Goal: Task Accomplishment & Management: Manage account settings

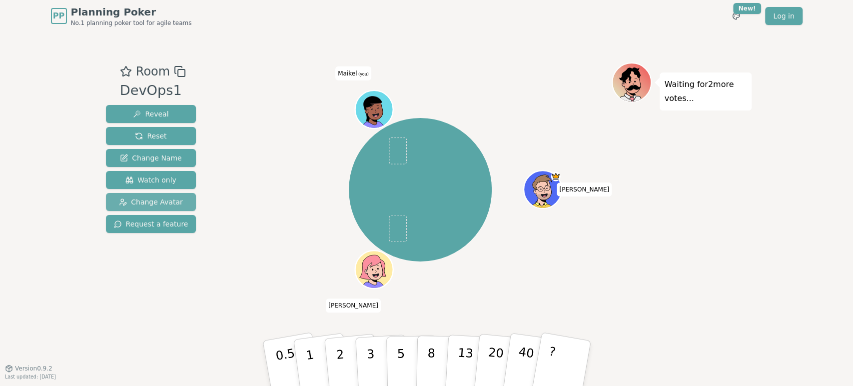
click at [177, 204] on button "Change Avatar" at bounding box center [151, 202] width 90 height 18
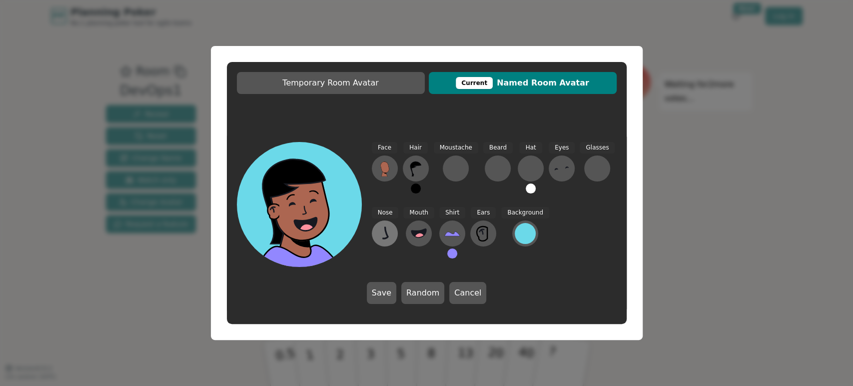
click at [389, 229] on icon at bounding box center [385, 233] width 16 height 16
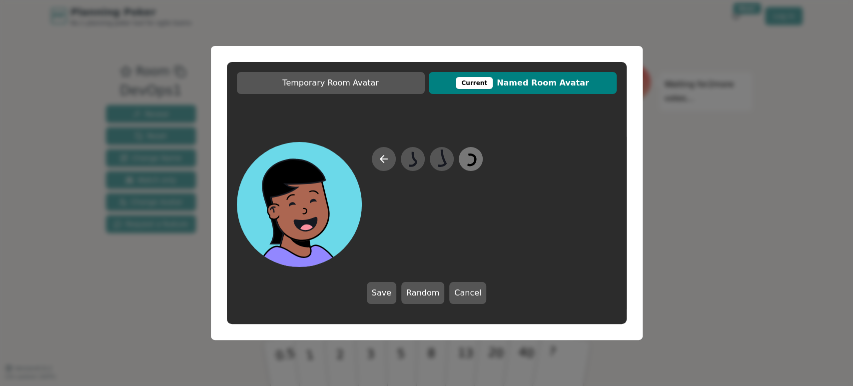
click at [474, 162] on icon at bounding box center [472, 159] width 8 height 10
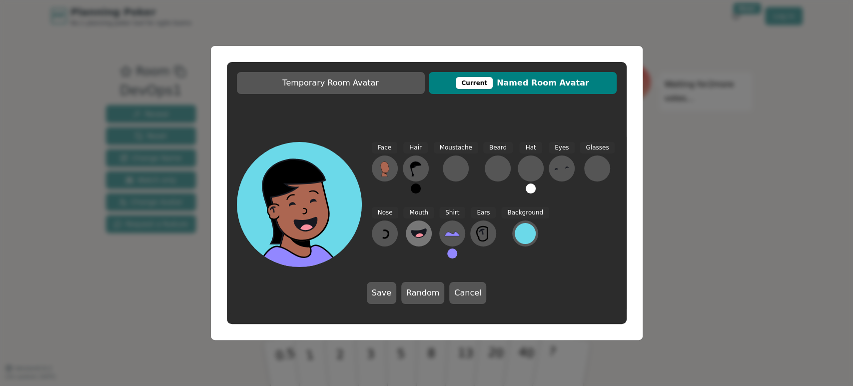
click at [423, 236] on icon at bounding box center [419, 233] width 16 height 16
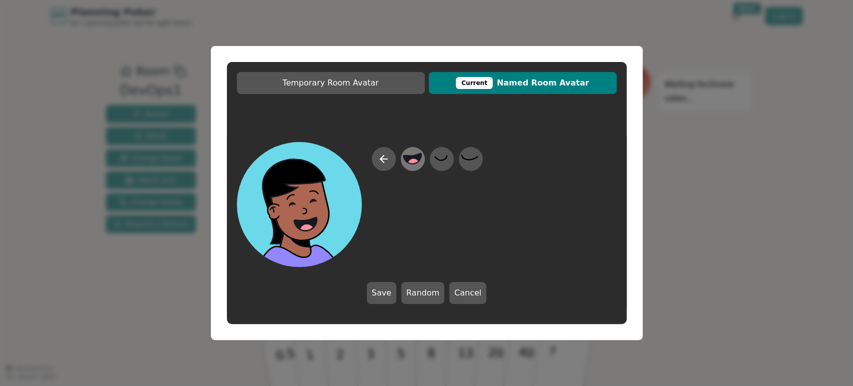
click at [420, 164] on icon at bounding box center [412, 159] width 19 height 22
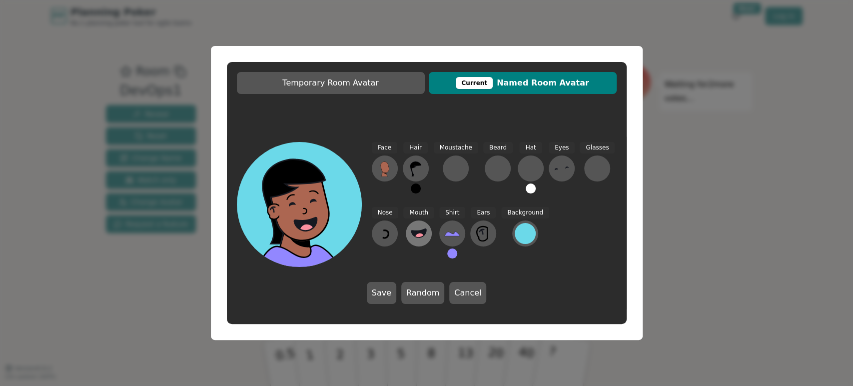
click at [422, 242] on button at bounding box center [419, 233] width 26 height 26
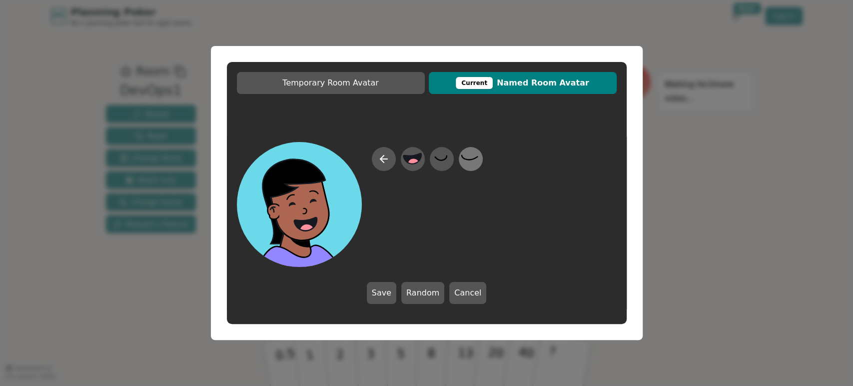
click at [470, 165] on icon at bounding box center [470, 159] width 19 height 22
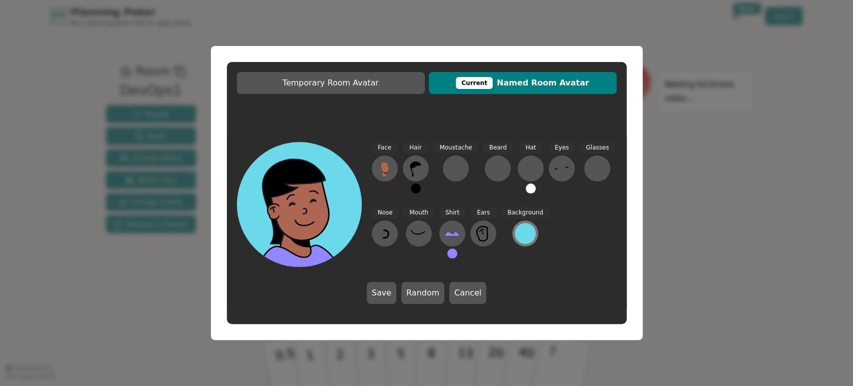
click at [521, 233] on div at bounding box center [525, 233] width 21 height 21
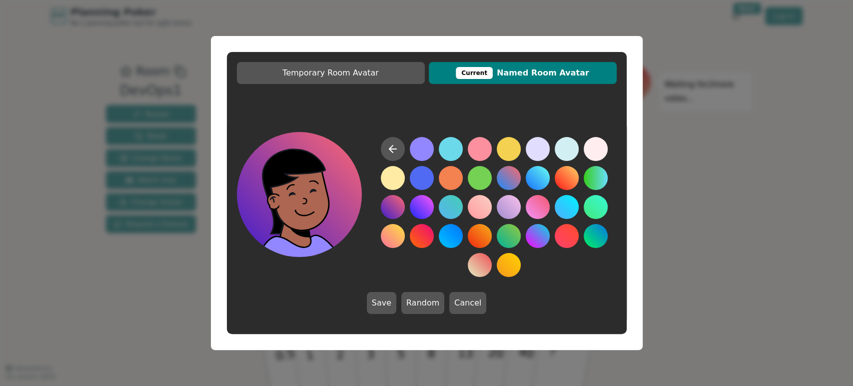
click at [395, 214] on button at bounding box center [393, 207] width 24 height 24
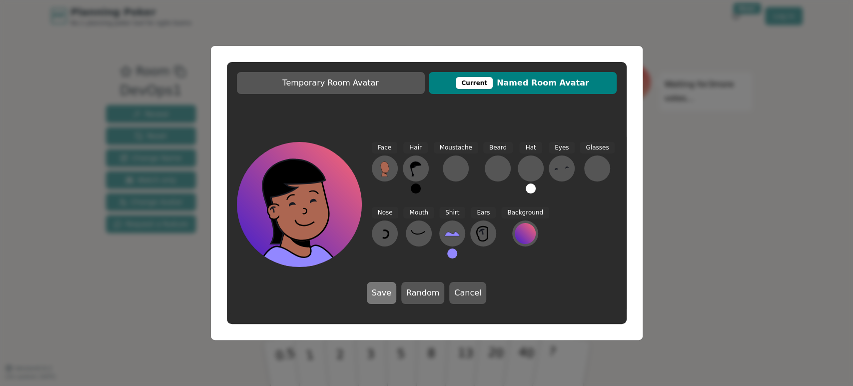
click at [388, 293] on button "Save" at bounding box center [381, 293] width 29 height 22
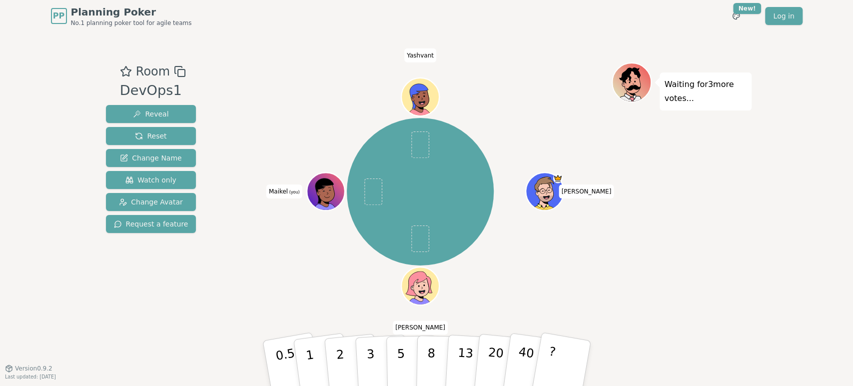
click at [317, 190] on icon at bounding box center [326, 191] width 37 height 4
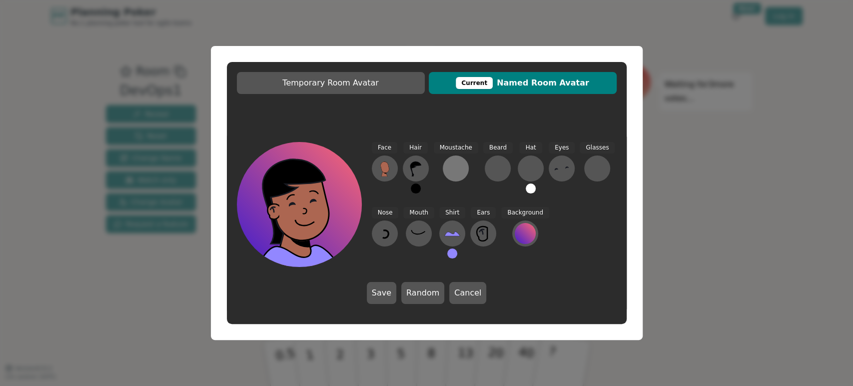
click at [455, 169] on div at bounding box center [456, 168] width 16 height 16
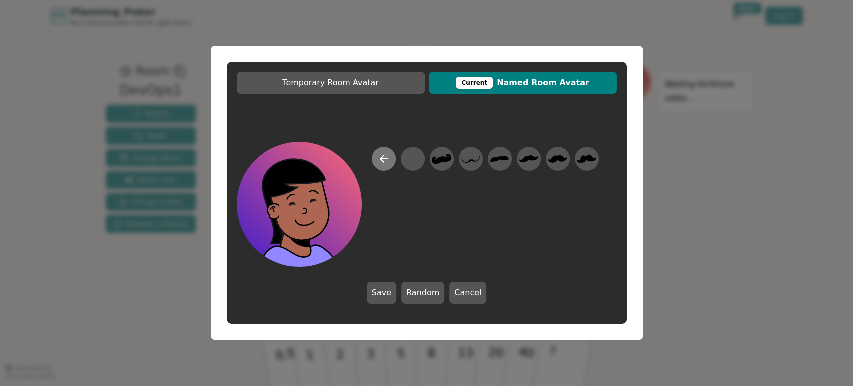
click at [389, 159] on button at bounding box center [384, 159] width 24 height 24
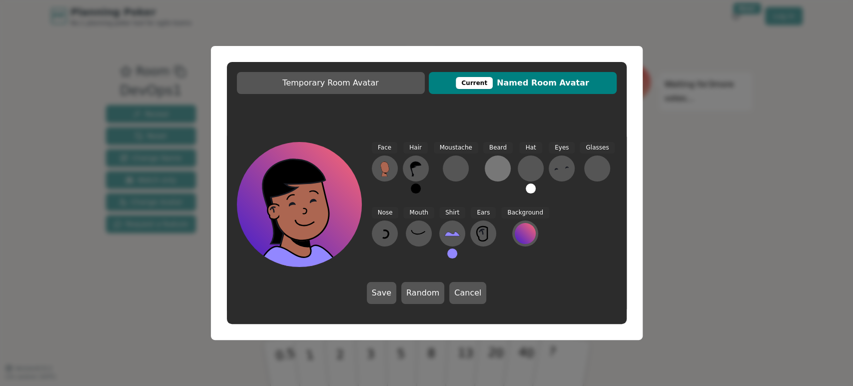
click at [491, 168] on div at bounding box center [498, 168] width 16 height 16
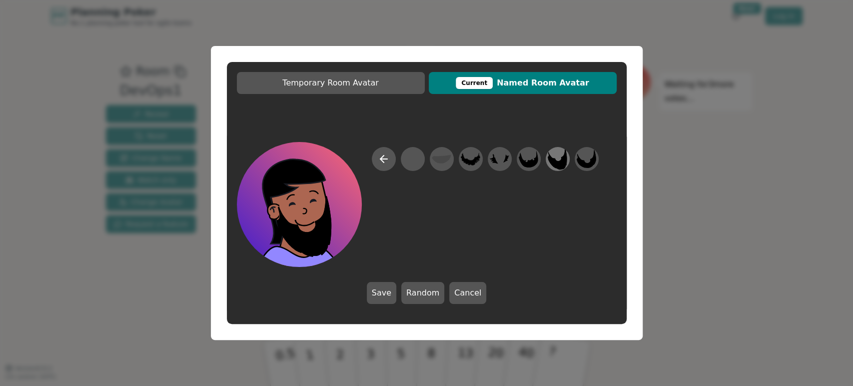
click at [562, 161] on icon at bounding box center [557, 158] width 19 height 21
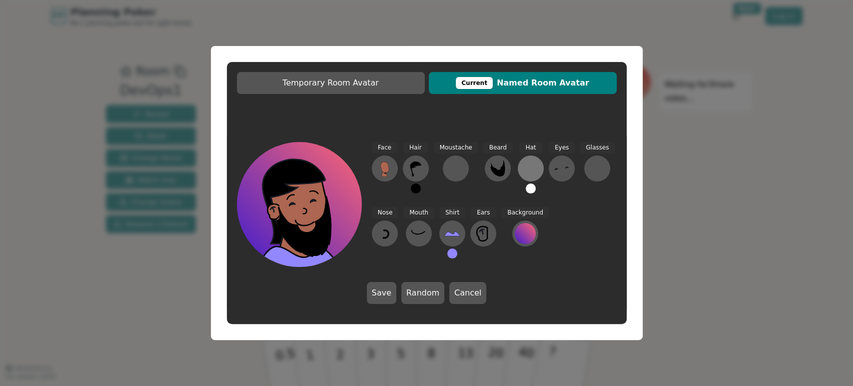
click at [524, 171] on div at bounding box center [531, 168] width 16 height 16
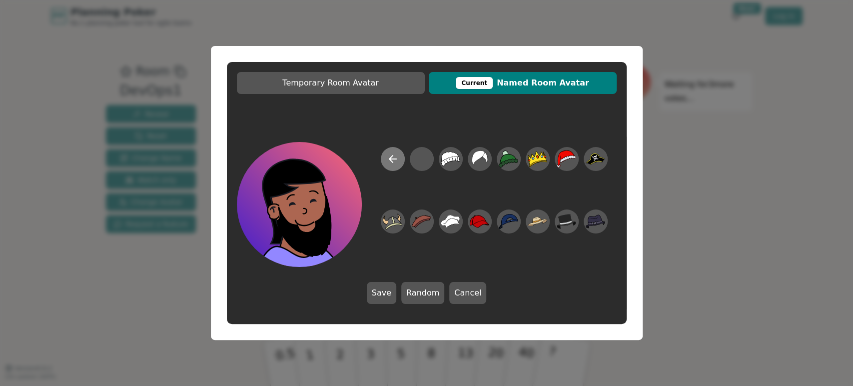
click at [392, 161] on icon at bounding box center [393, 159] width 12 height 12
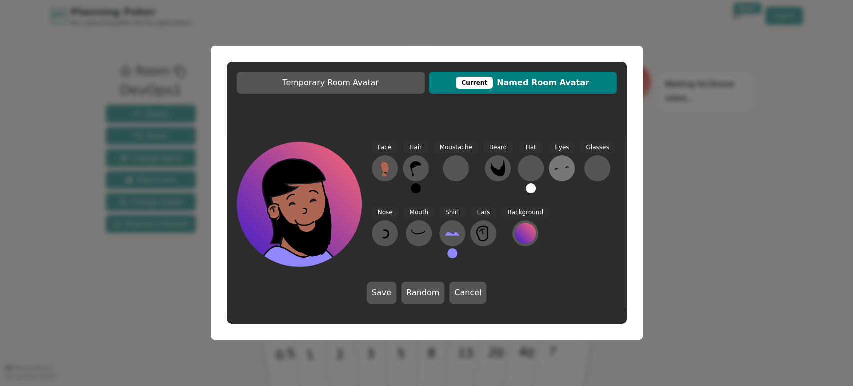
click at [559, 168] on icon at bounding box center [562, 168] width 16 height 16
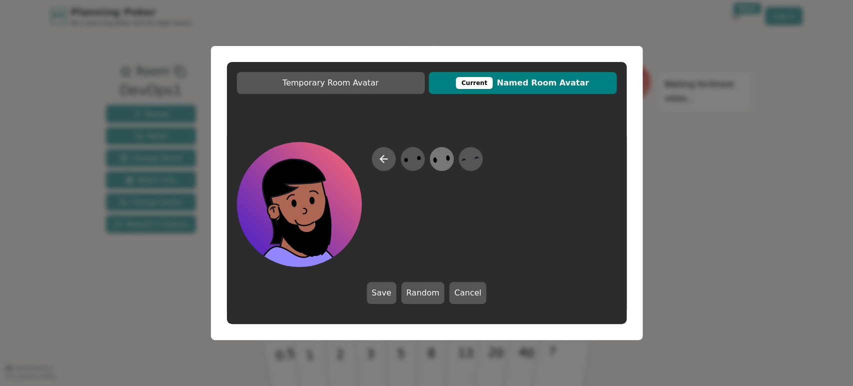
click at [448, 160] on ellipse at bounding box center [448, 158] width 4 height 6
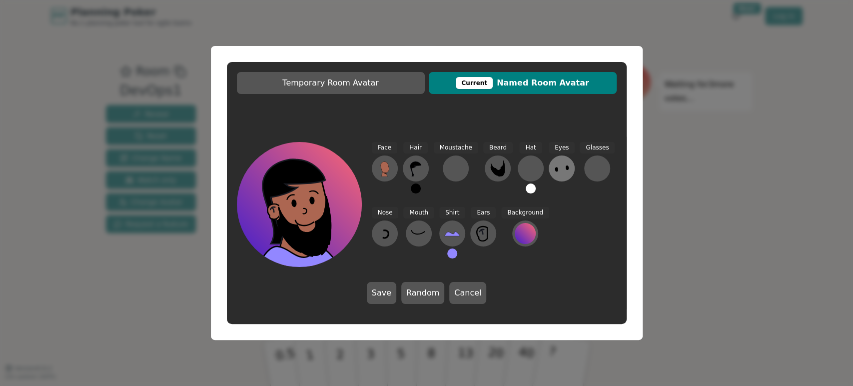
click at [554, 163] on icon at bounding box center [562, 168] width 16 height 16
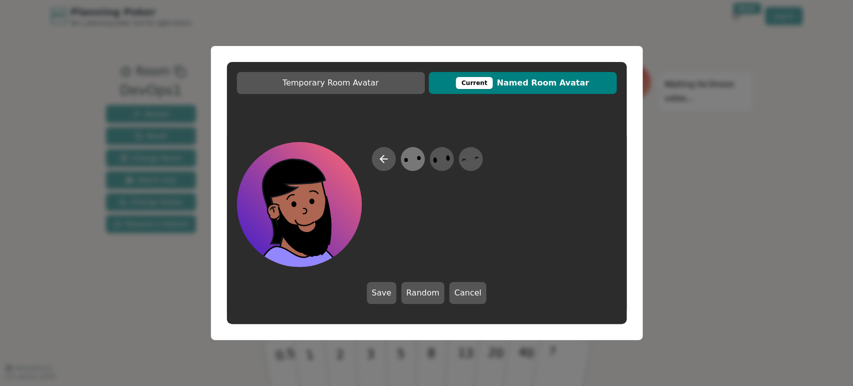
click at [417, 162] on icon at bounding box center [412, 159] width 19 height 22
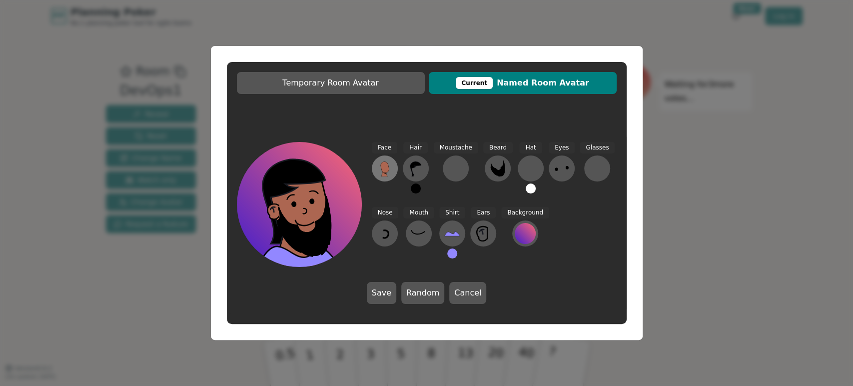
click at [385, 170] on icon at bounding box center [384, 166] width 8 height 11
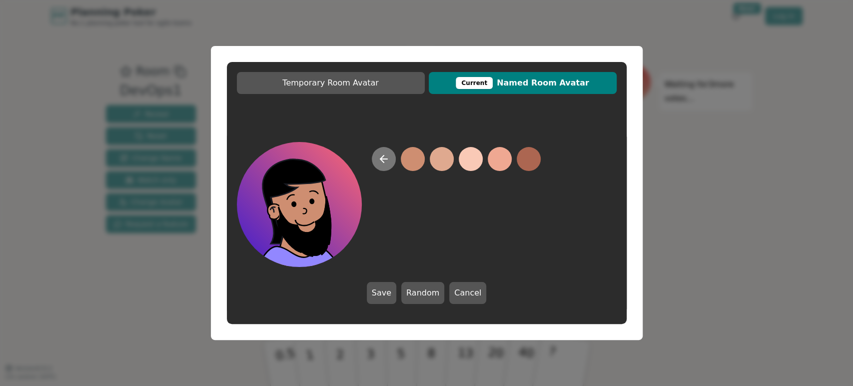
click at [394, 157] on button at bounding box center [384, 159] width 24 height 24
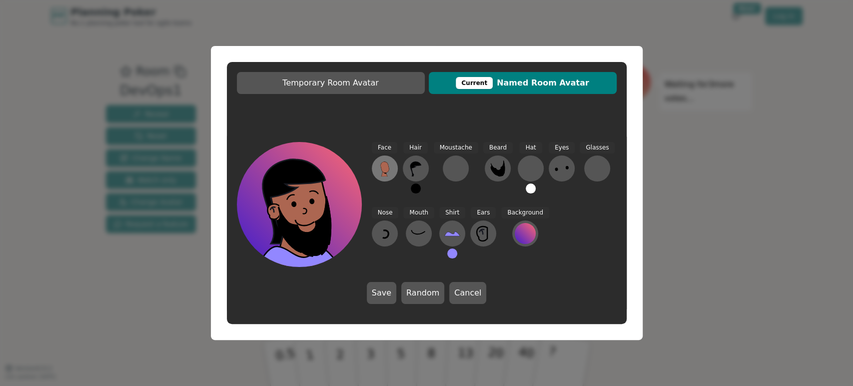
click at [382, 168] on icon at bounding box center [384, 166] width 8 height 11
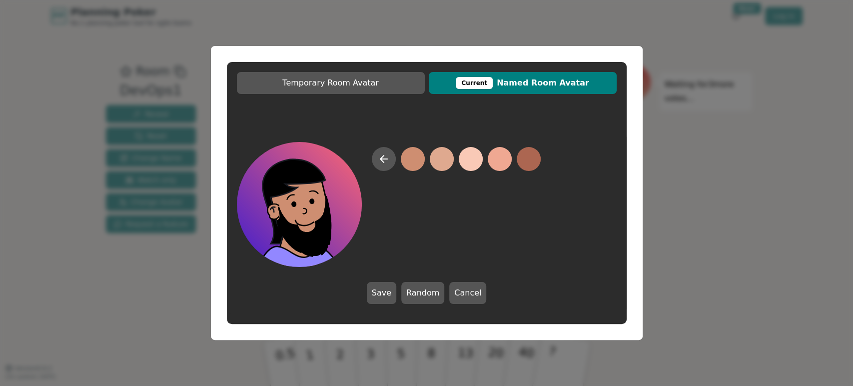
click at [411, 164] on button at bounding box center [413, 159] width 24 height 24
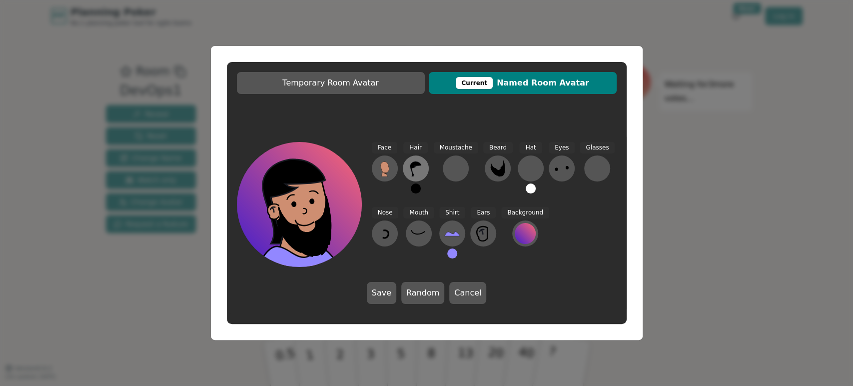
click at [423, 164] on icon at bounding box center [416, 168] width 16 height 16
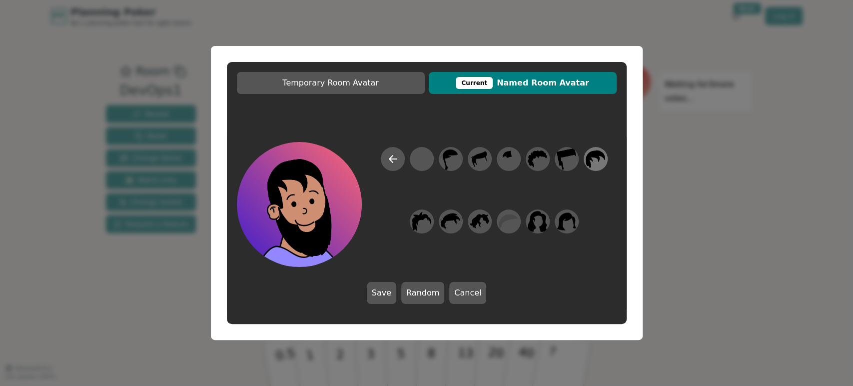
click at [603, 157] on icon at bounding box center [595, 159] width 19 height 22
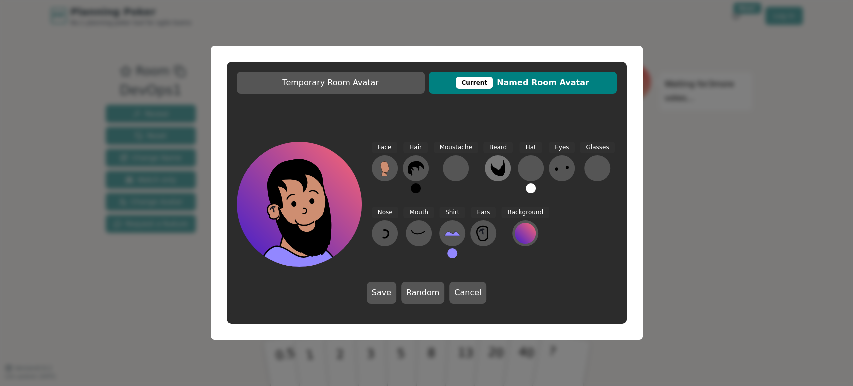
click at [493, 171] on icon at bounding box center [498, 168] width 14 height 16
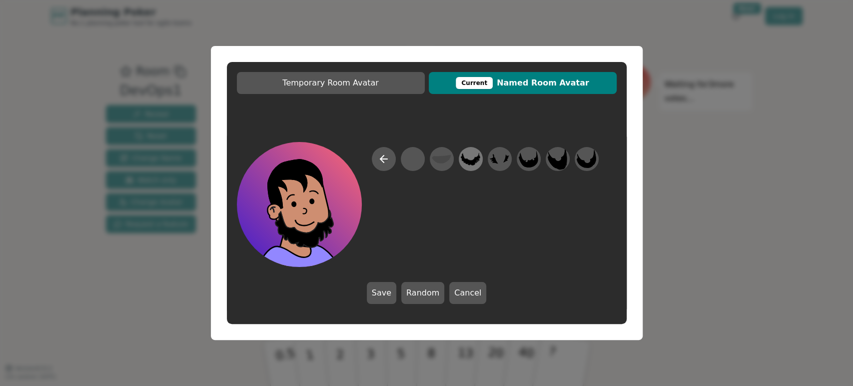
click at [473, 164] on icon at bounding box center [470, 158] width 19 height 13
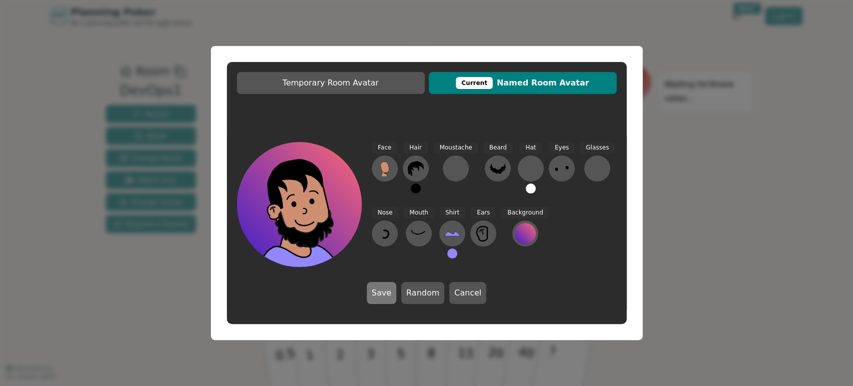
click at [373, 292] on button "Save" at bounding box center [381, 293] width 29 height 22
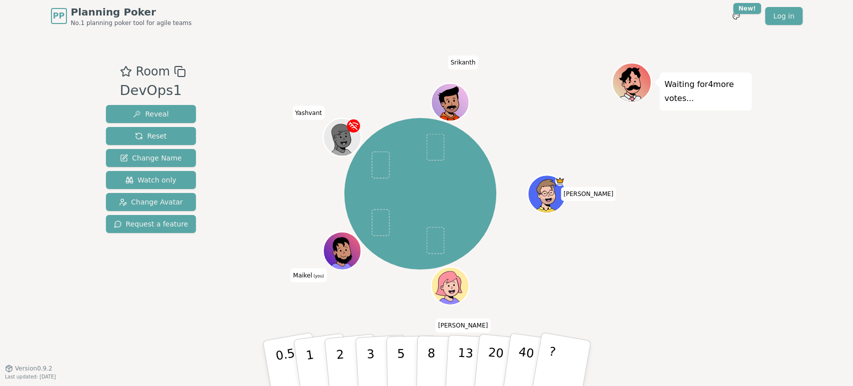
click at [545, 55] on div "Room DevOps1 Reveal Reset Change Name Watch only Change Avatar Request a featur…" at bounding box center [427, 200] width 650 height 336
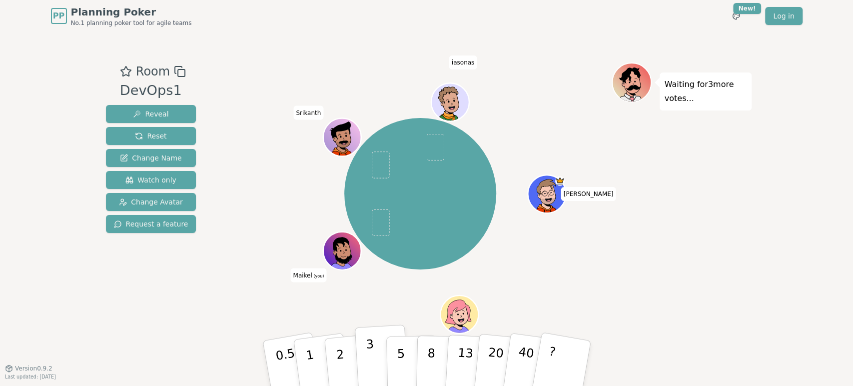
click at [371, 358] on p "3" at bounding box center [370, 364] width 11 height 54
click at [702, 276] on div "Waiting for 2 more votes..." at bounding box center [682, 199] width 140 height 275
click at [343, 350] on button "2" at bounding box center [351, 363] width 57 height 79
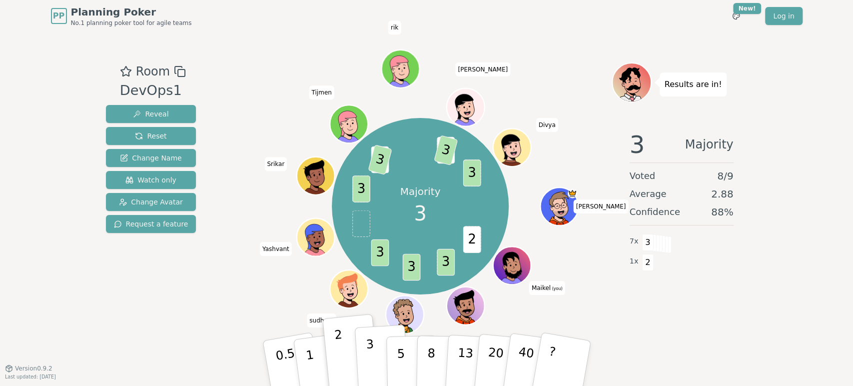
click at [375, 353] on button "3" at bounding box center [381, 363] width 54 height 78
